Goal: Transaction & Acquisition: Purchase product/service

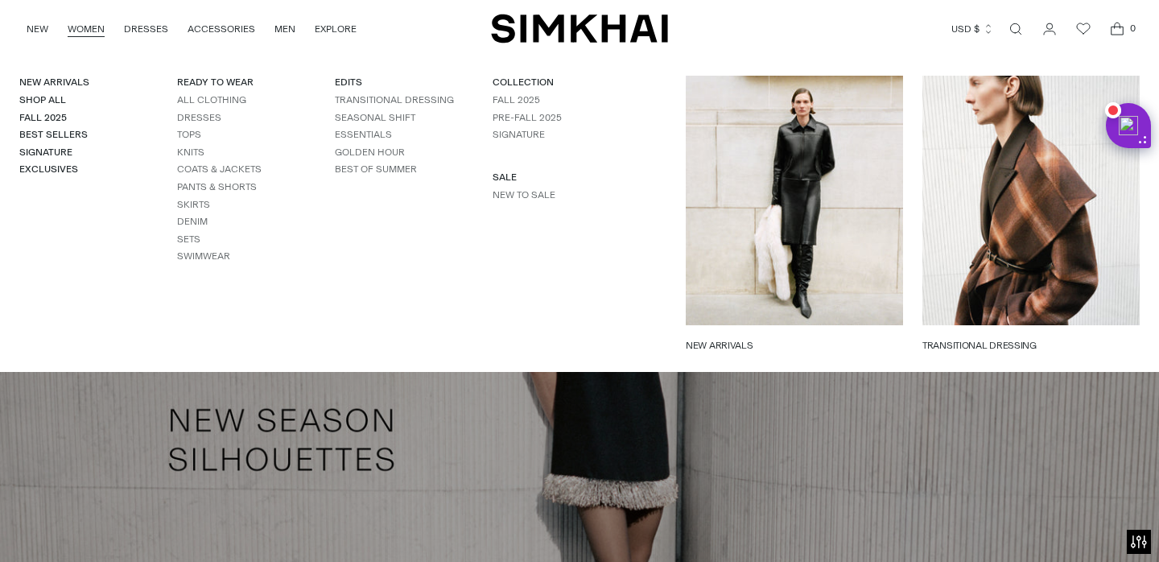
scroll to position [1152, 0]
click at [509, 195] on link "New to Sale" at bounding box center [523, 194] width 63 height 11
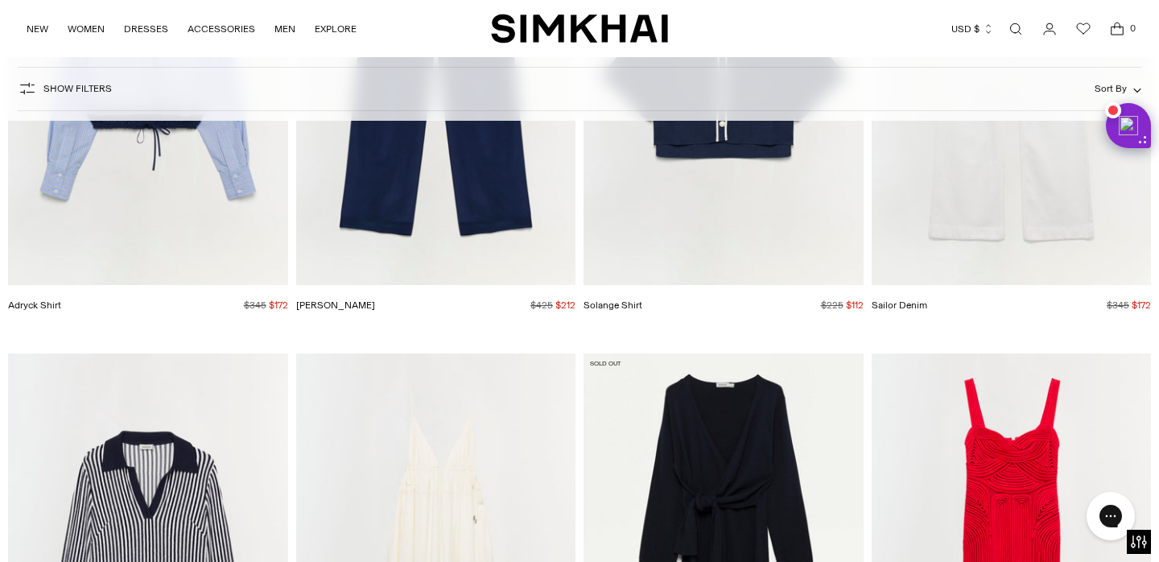
scroll to position [9081, 0]
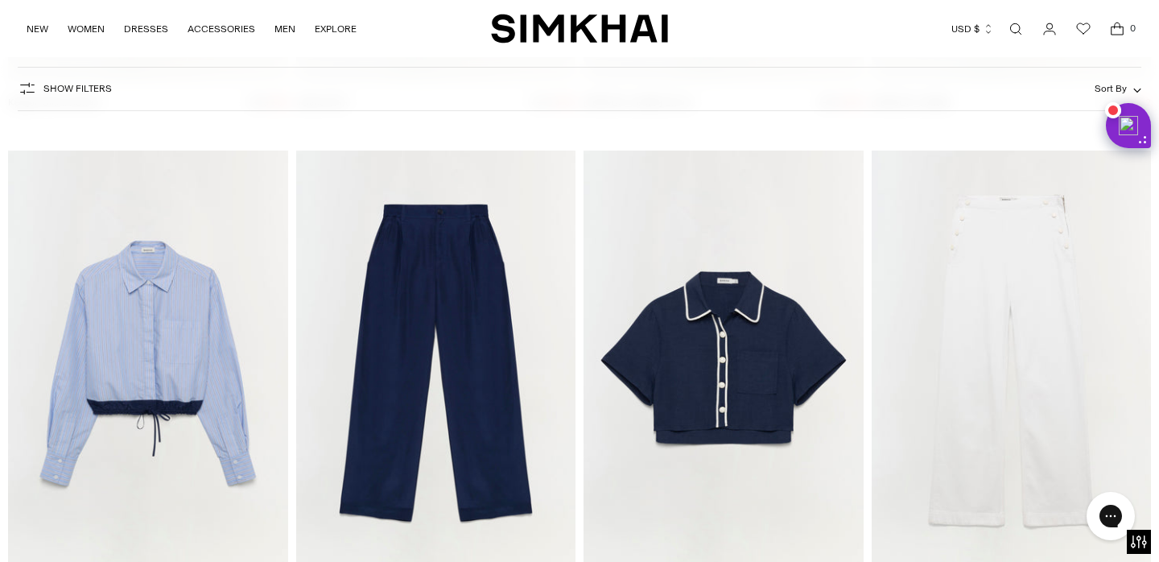
click at [0, 0] on img "Solange Shirt" at bounding box center [0, 0] width 0 height 0
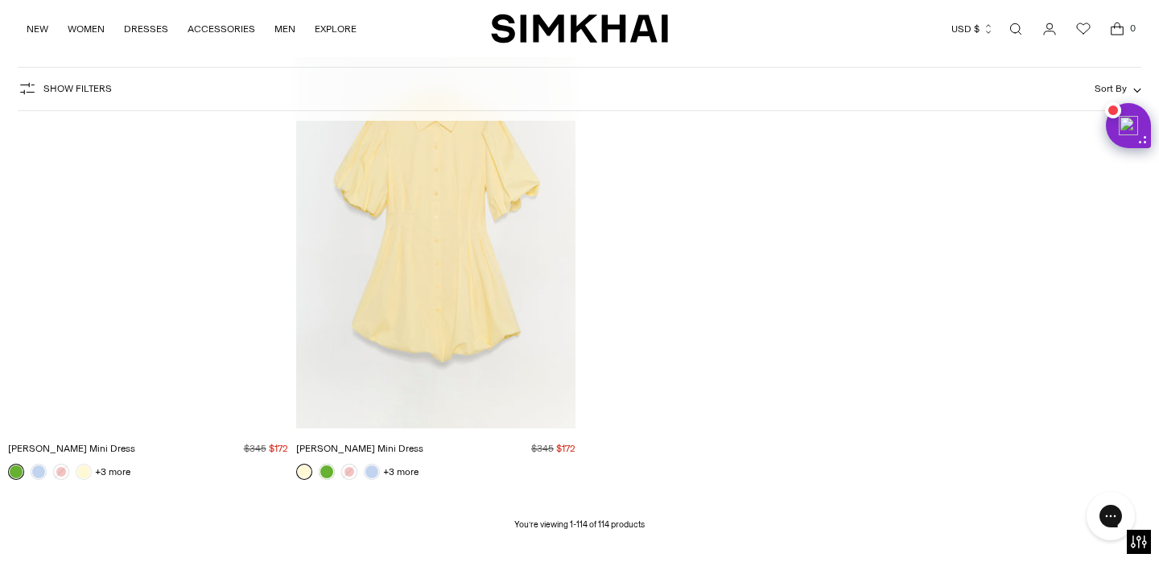
scroll to position [14369, 0]
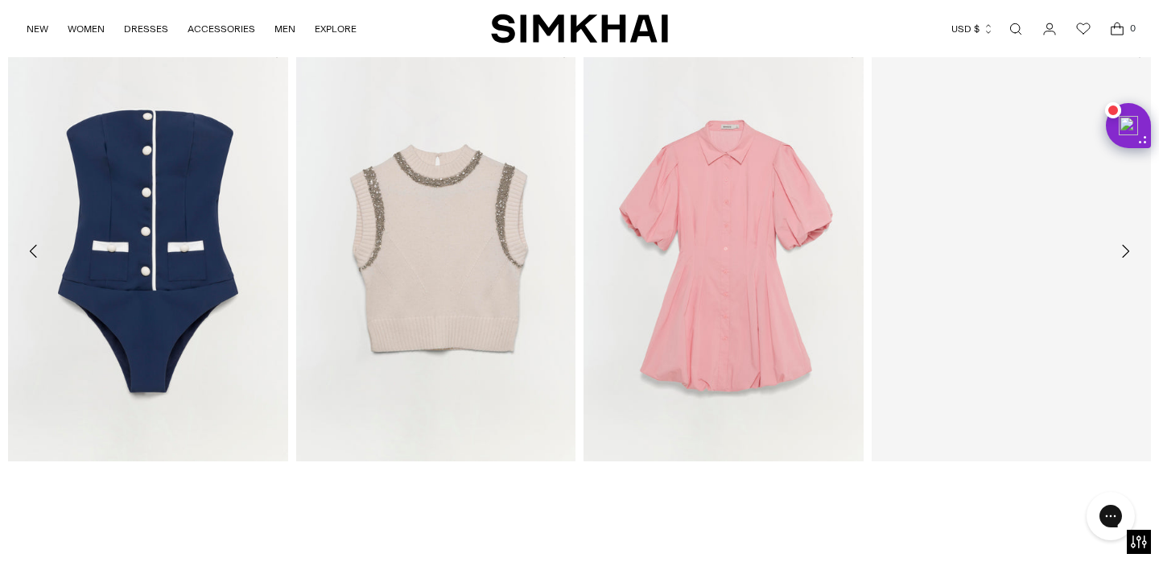
scroll to position [2497, 0]
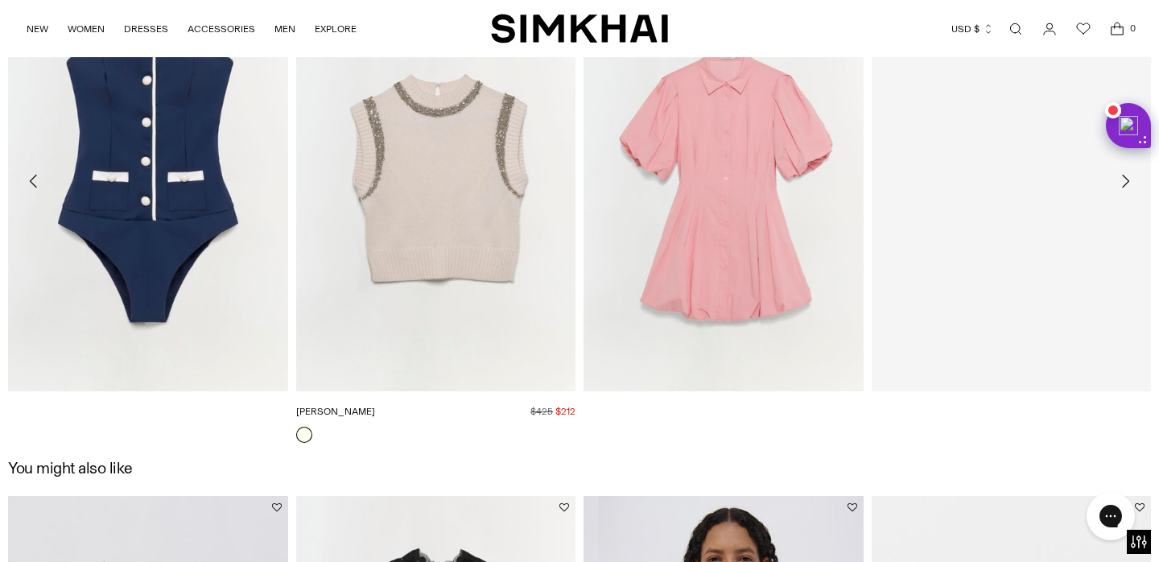
click at [0, 0] on img "Joanae Pullover" at bounding box center [0, 0] width 0 height 0
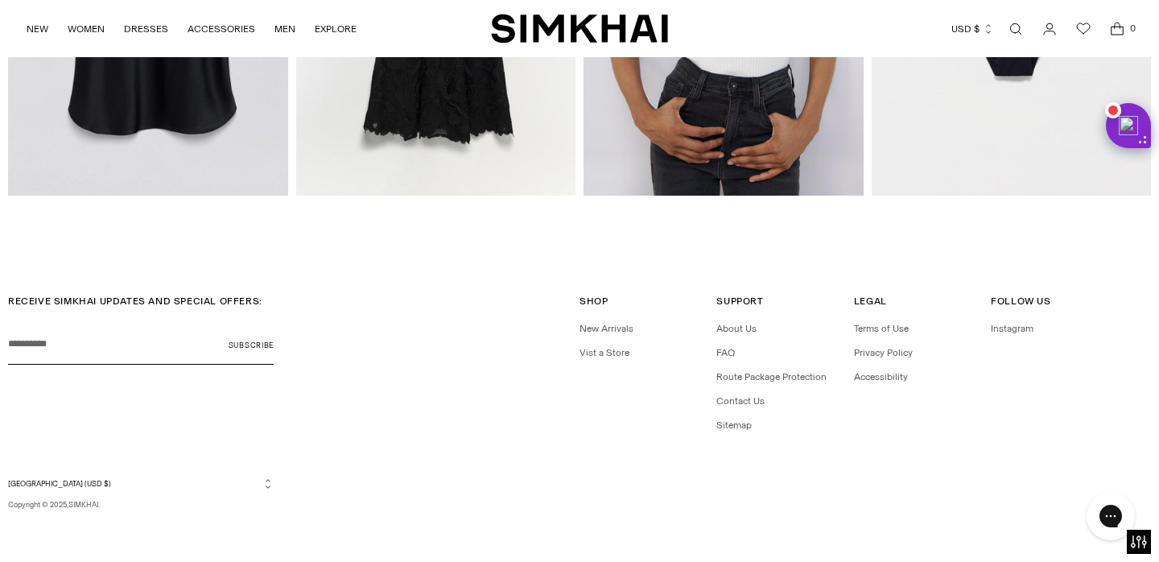
scroll to position [2986, 0]
